Goal: Information Seeking & Learning: Find specific fact

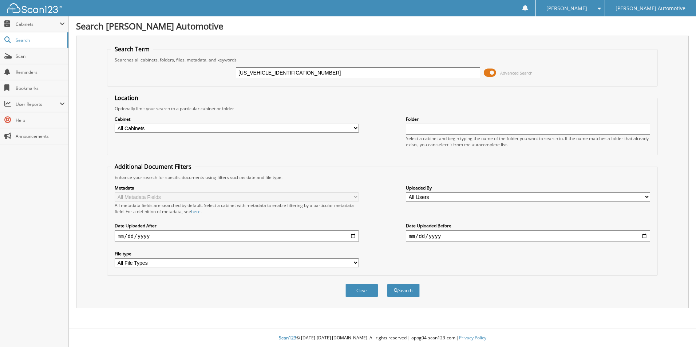
type input "[US_VEHICLE_IDENTIFICATION_NUMBER]"
click at [387, 284] on button "Search" at bounding box center [403, 290] width 33 height 13
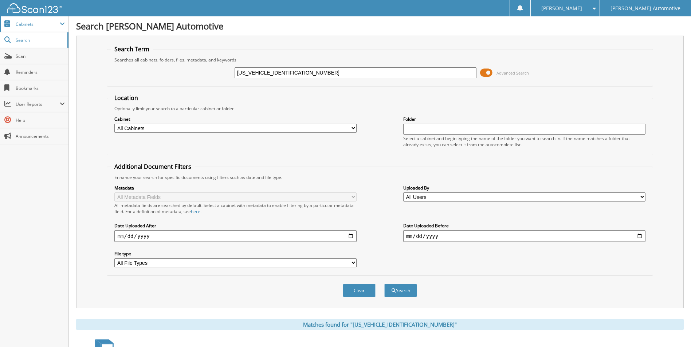
click at [62, 27] on span "Cabinets" at bounding box center [34, 24] width 68 height 16
click at [23, 248] on div "Close Cabinets My Company Email Addresses Search Scan" at bounding box center [34, 181] width 69 height 331
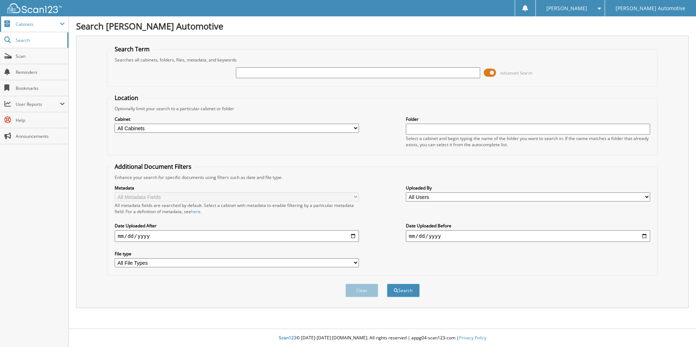
click at [60, 24] on span at bounding box center [62, 24] width 5 height 6
click at [601, 10] on span at bounding box center [597, 8] width 7 height 5
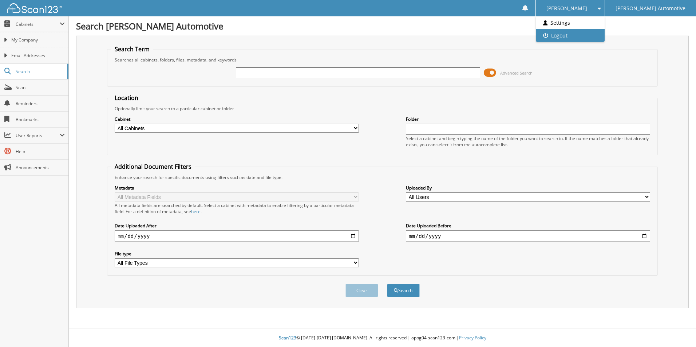
click at [605, 36] on link "Logout" at bounding box center [570, 35] width 69 height 13
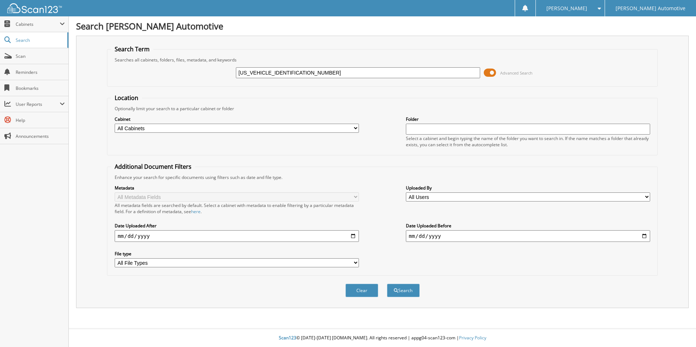
type input "[US_VEHICLE_IDENTIFICATION_NUMBER]"
click at [387, 284] on button "Search" at bounding box center [403, 290] width 33 height 13
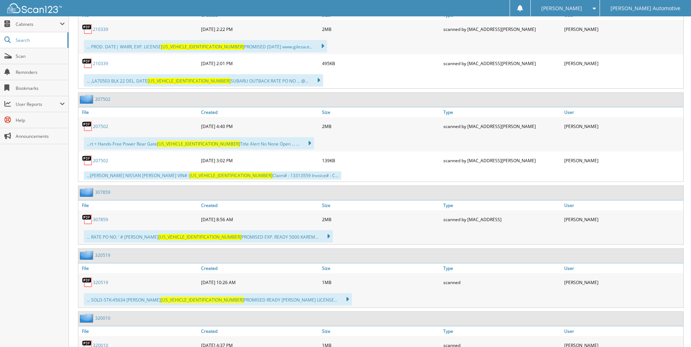
scroll to position [1019, 0]
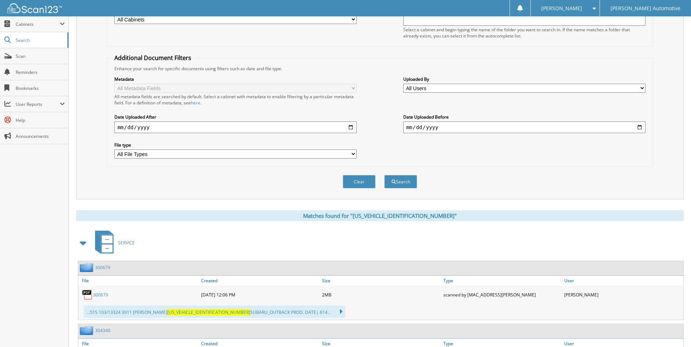
click at [87, 245] on span at bounding box center [83, 243] width 10 height 13
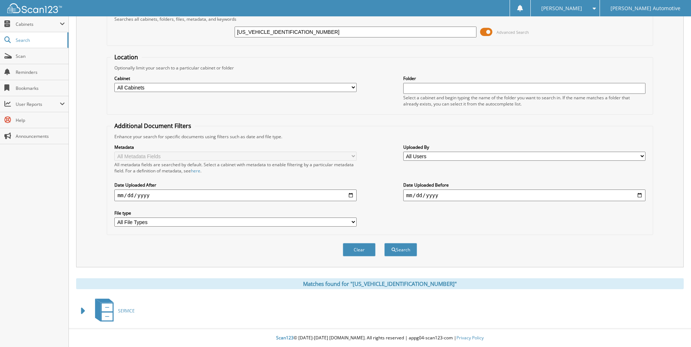
click at [83, 312] on span at bounding box center [83, 311] width 10 height 13
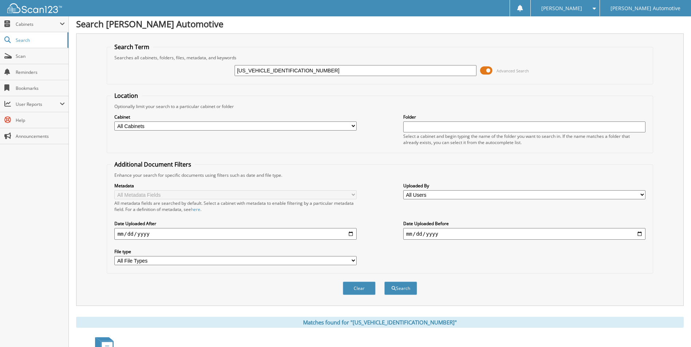
scroll to position [0, 0]
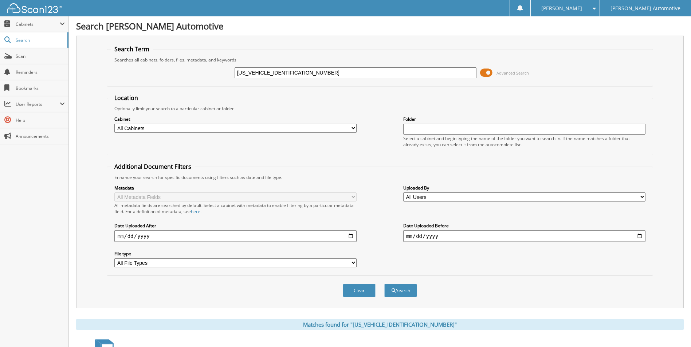
click at [355, 127] on select "All Cabinets CAR DEALS SERVICE Needs Filing" at bounding box center [235, 128] width 242 height 9
select select "3345"
click at [114, 124] on select "All Cabinets CAR DEALS SERVICE Needs Filing" at bounding box center [235, 128] width 242 height 9
drag, startPoint x: 355, startPoint y: 99, endPoint x: 397, endPoint y: 290, distance: 195.1
click at [397, 290] on button "Search" at bounding box center [400, 290] width 33 height 13
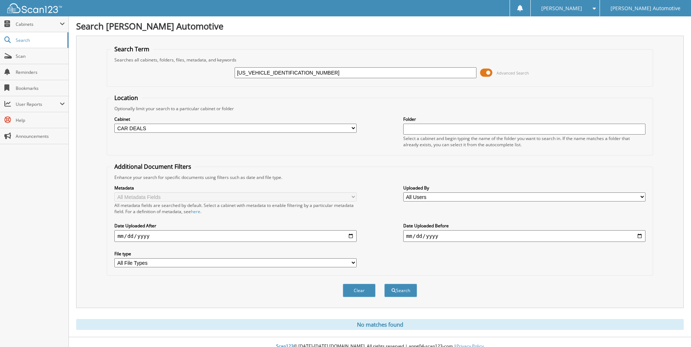
click at [596, 8] on span at bounding box center [592, 8] width 7 height 5
click at [599, 36] on link "Logout" at bounding box center [565, 35] width 69 height 13
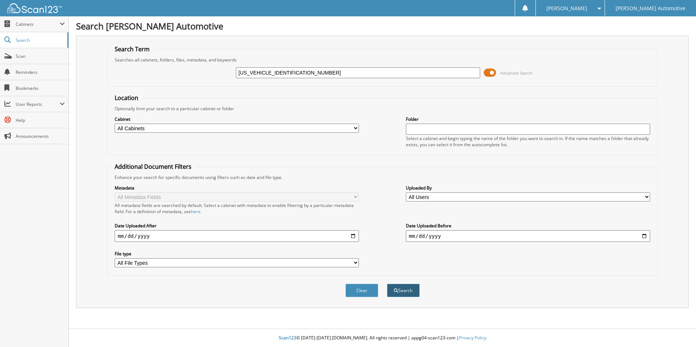
type input "[US_VEHICLE_IDENTIFICATION_NUMBER]"
click at [393, 294] on button "Search" at bounding box center [403, 290] width 33 height 13
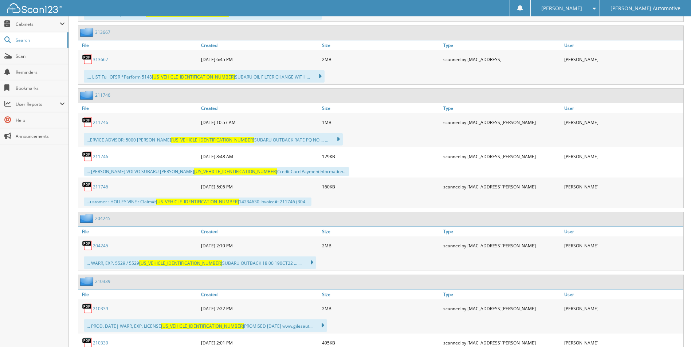
scroll to position [619, 0]
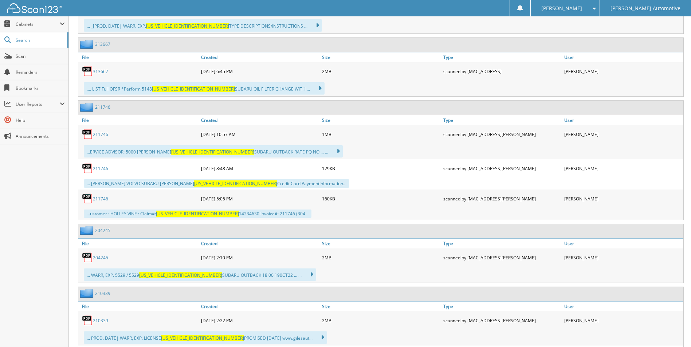
click at [98, 199] on link "211746" at bounding box center [100, 199] width 15 height 6
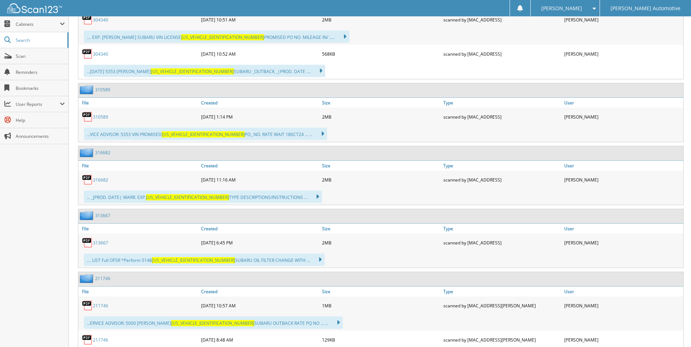
scroll to position [437, 0]
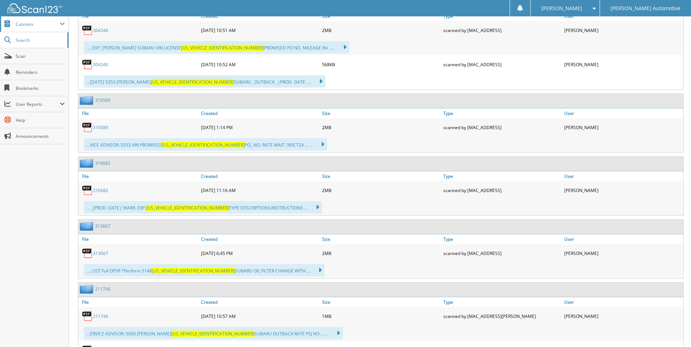
click at [37, 27] on span "Cabinets" at bounding box center [38, 24] width 44 height 6
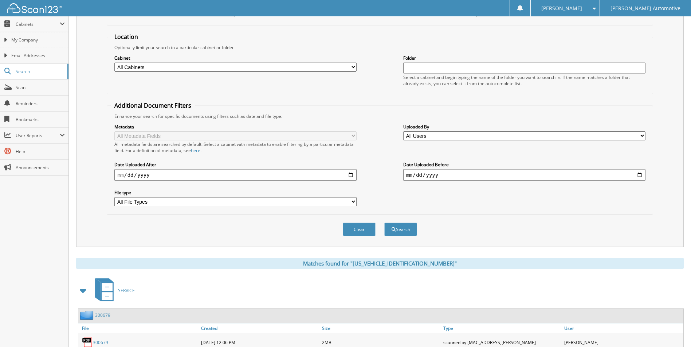
scroll to position [0, 0]
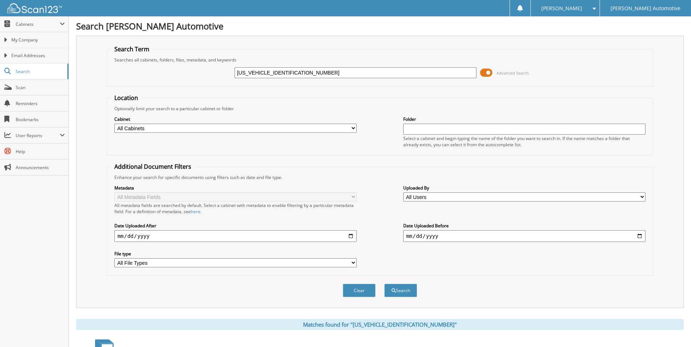
click at [218, 125] on select "All Cabinets CAR DEALS SERVICE Needs Filing" at bounding box center [235, 128] width 242 height 9
select select "3345"
click at [114, 124] on select "All Cabinets CAR DEALS SERVICE Needs Filing" at bounding box center [235, 128] width 242 height 9
click at [400, 290] on button "Search" at bounding box center [400, 290] width 33 height 13
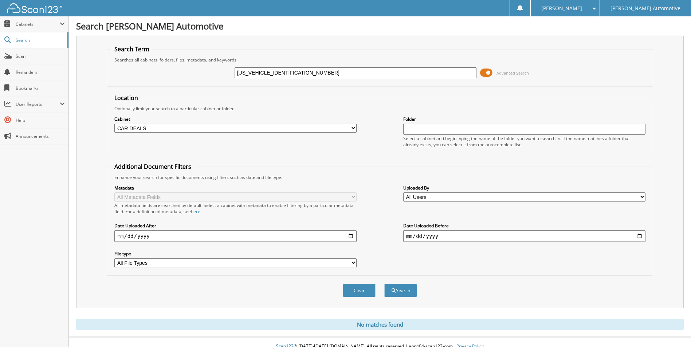
click at [426, 131] on input "text" at bounding box center [524, 129] width 242 height 11
click at [596, 8] on span at bounding box center [592, 8] width 7 height 5
click at [626, 66] on div "[US_VEHICLE_IDENTIFICATION_NUMBER] Advanced Search" at bounding box center [380, 73] width 538 height 20
click at [27, 26] on span "Cabinets" at bounding box center [38, 24] width 44 height 6
click at [63, 24] on span at bounding box center [62, 24] width 5 height 6
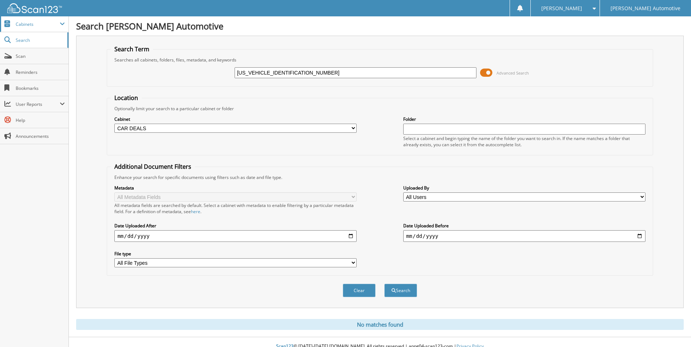
click at [63, 24] on span at bounding box center [62, 24] width 5 height 6
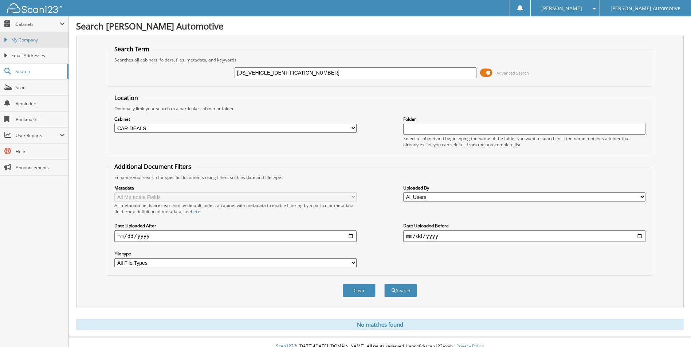
click at [47, 43] on span "My Company" at bounding box center [38, 40] width 54 height 7
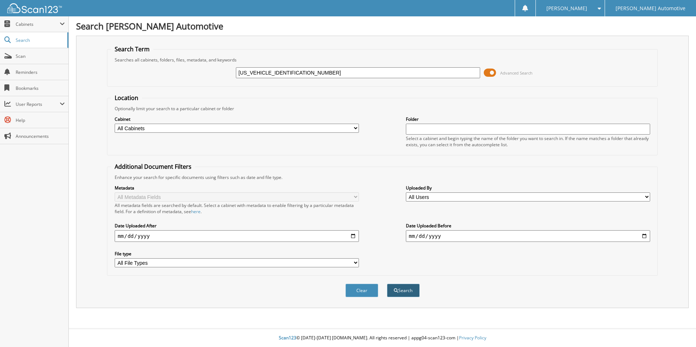
type input "[US_VEHICLE_IDENTIFICATION_NUMBER]"
click at [406, 291] on button "Search" at bounding box center [403, 290] width 33 height 13
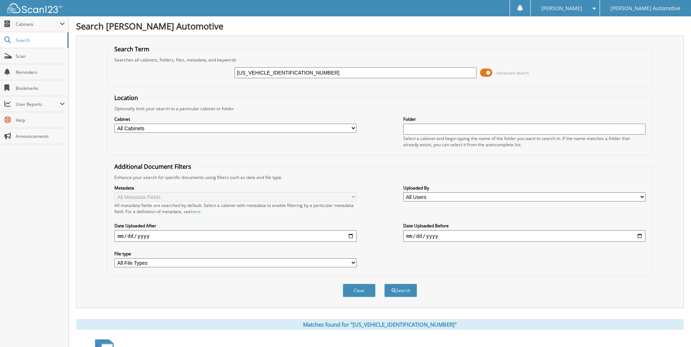
drag, startPoint x: 299, startPoint y: 72, endPoint x: 189, endPoint y: 76, distance: 109.3
click at [189, 76] on div "[US_VEHICLE_IDENTIFICATION_NUMBER] Advanced Search" at bounding box center [380, 73] width 538 height 20
type input "[PERSON_NAME]"
click at [384, 284] on button "Search" at bounding box center [400, 290] width 33 height 13
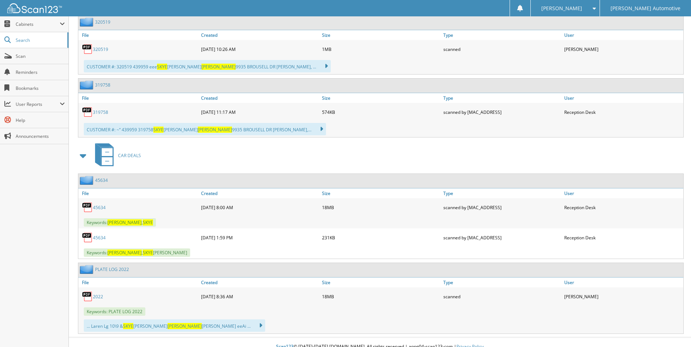
scroll to position [1194, 0]
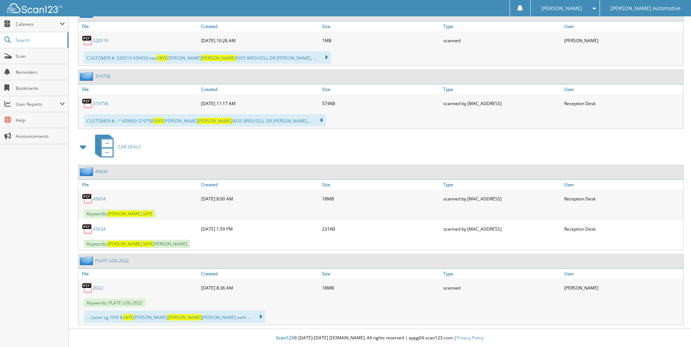
click at [96, 198] on link "45634" at bounding box center [99, 199] width 13 height 6
